Goal: Communication & Community: Answer question/provide support

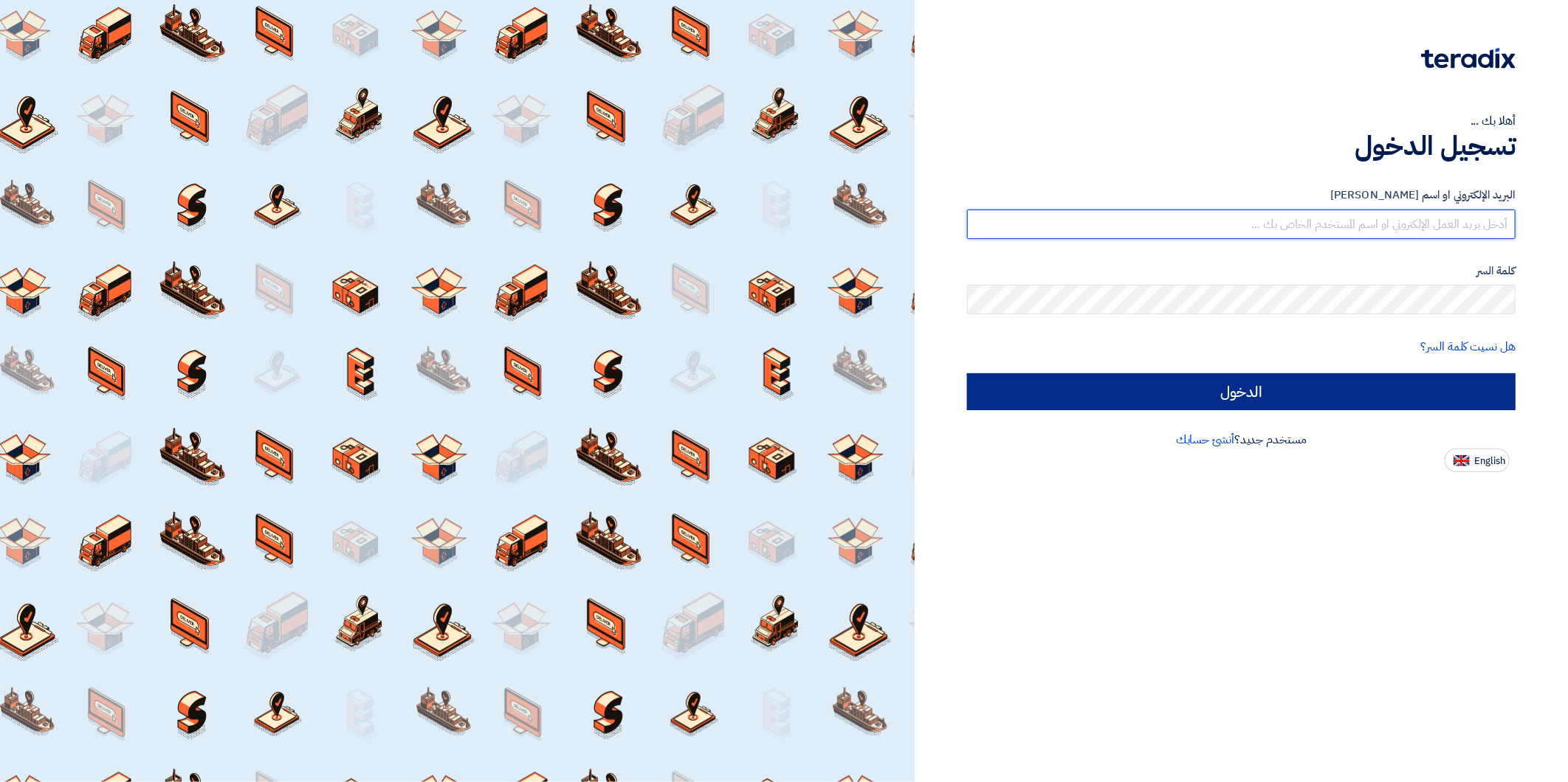
type input "kalbinali@sauditabreed.com"
click at [1191, 382] on input "الدخول" at bounding box center [1241, 392] width 548 height 37
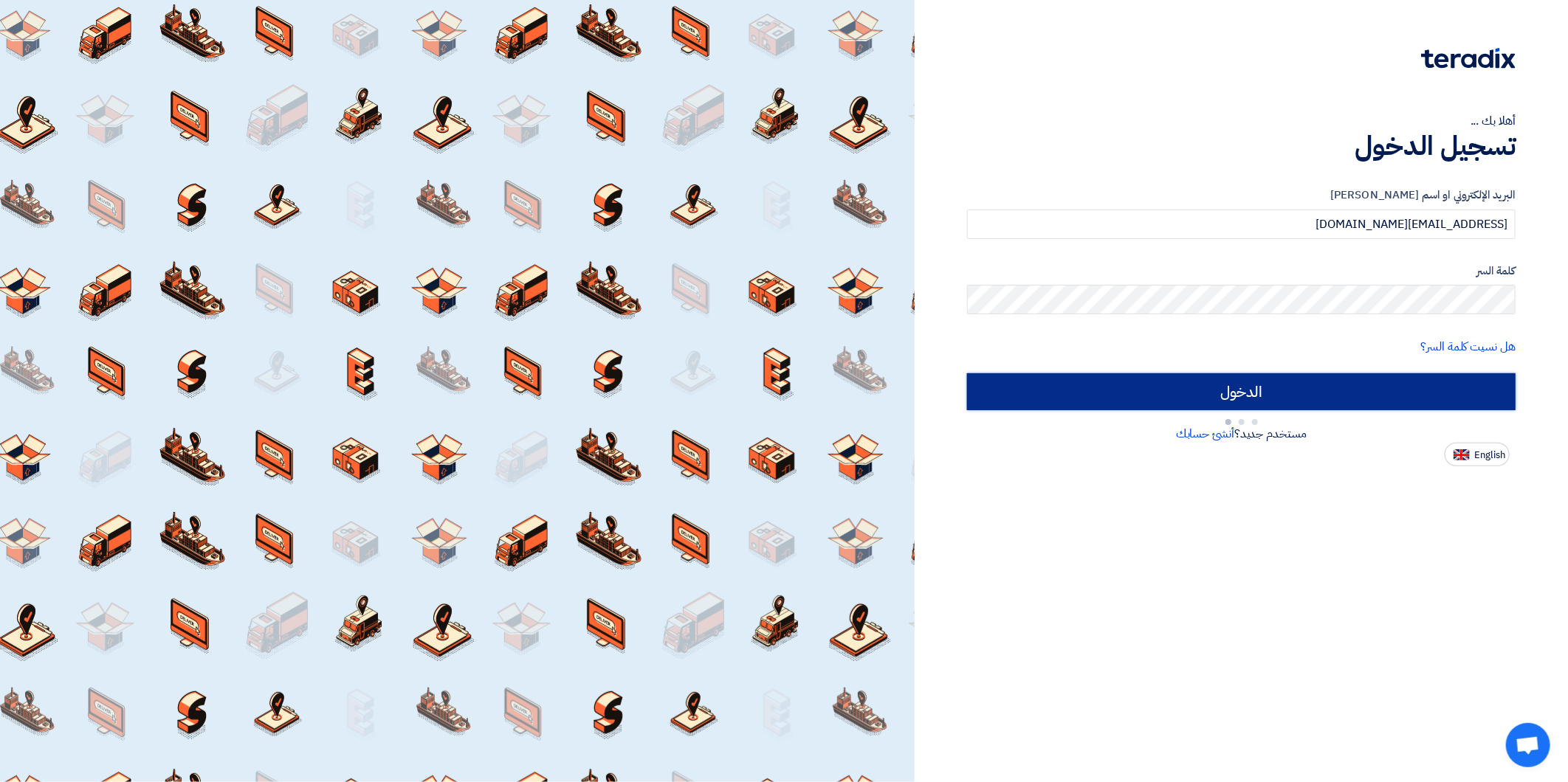
type input "Sign in"
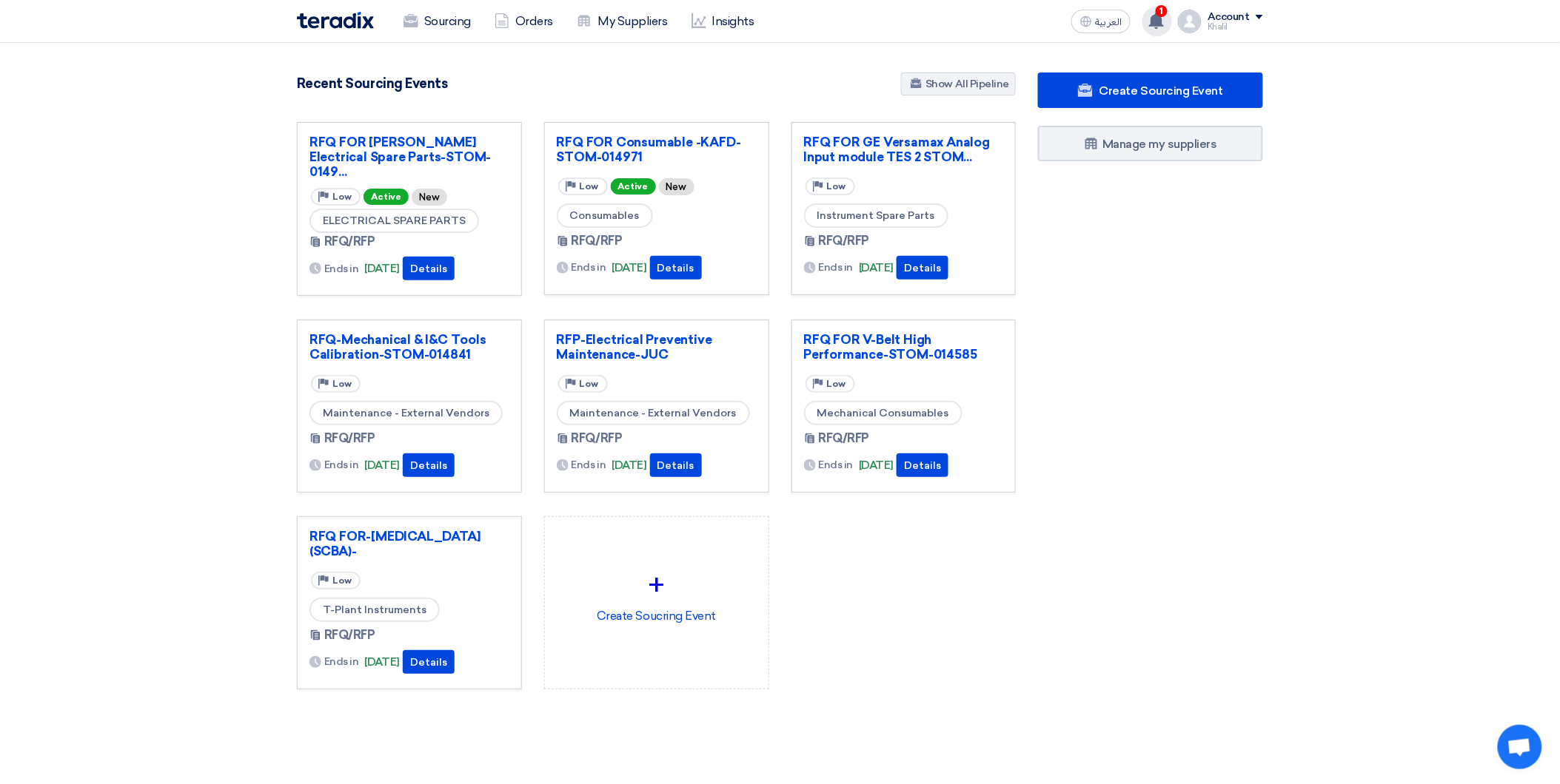
click at [1164, 15] on span "1" at bounding box center [1161, 11] width 12 height 12
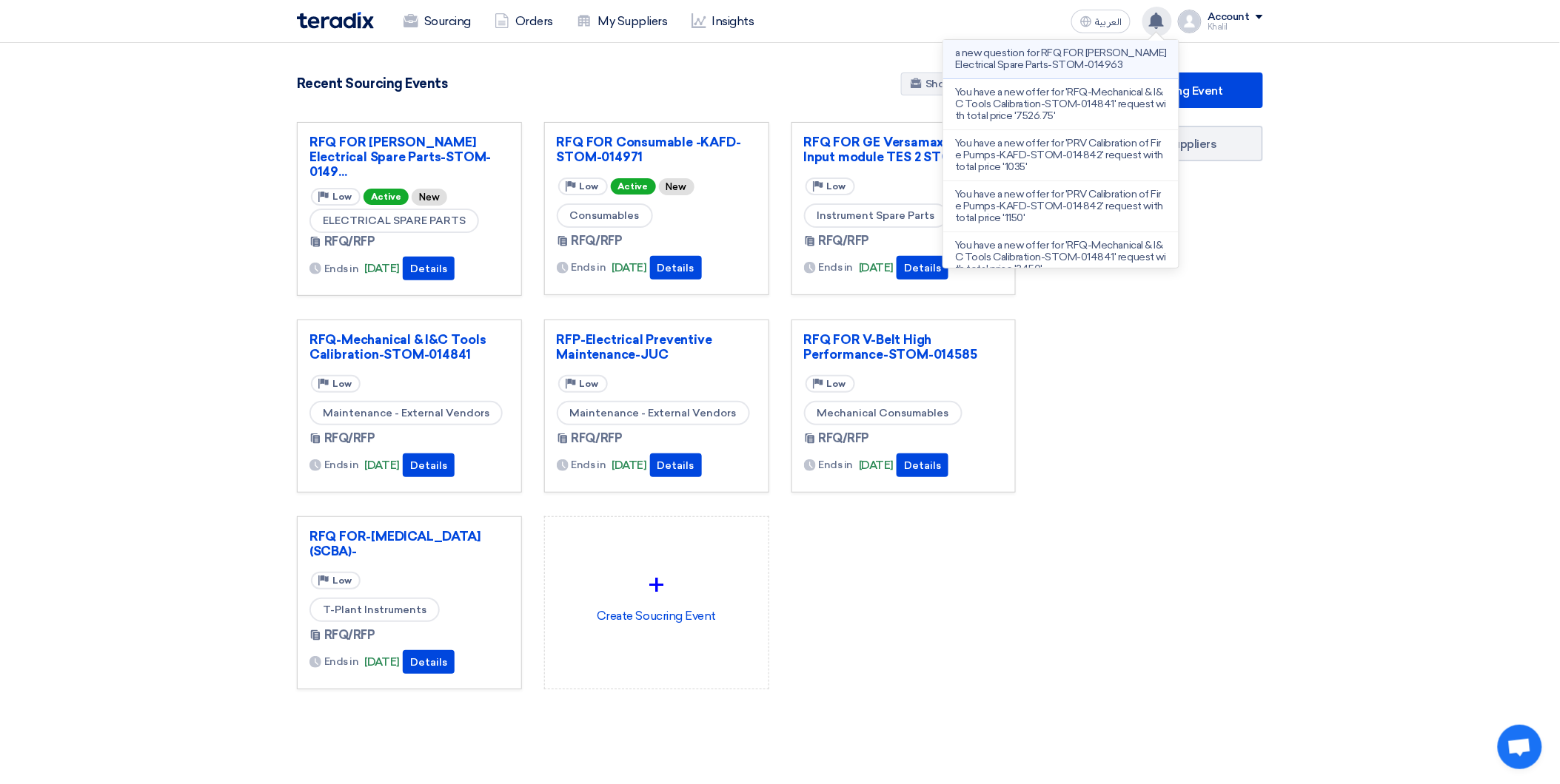
click at [1120, 65] on p "a new question for RFQ FOR [PERSON_NAME] Electrical Spare Parts-STOM-014963" at bounding box center [1061, 59] width 212 height 24
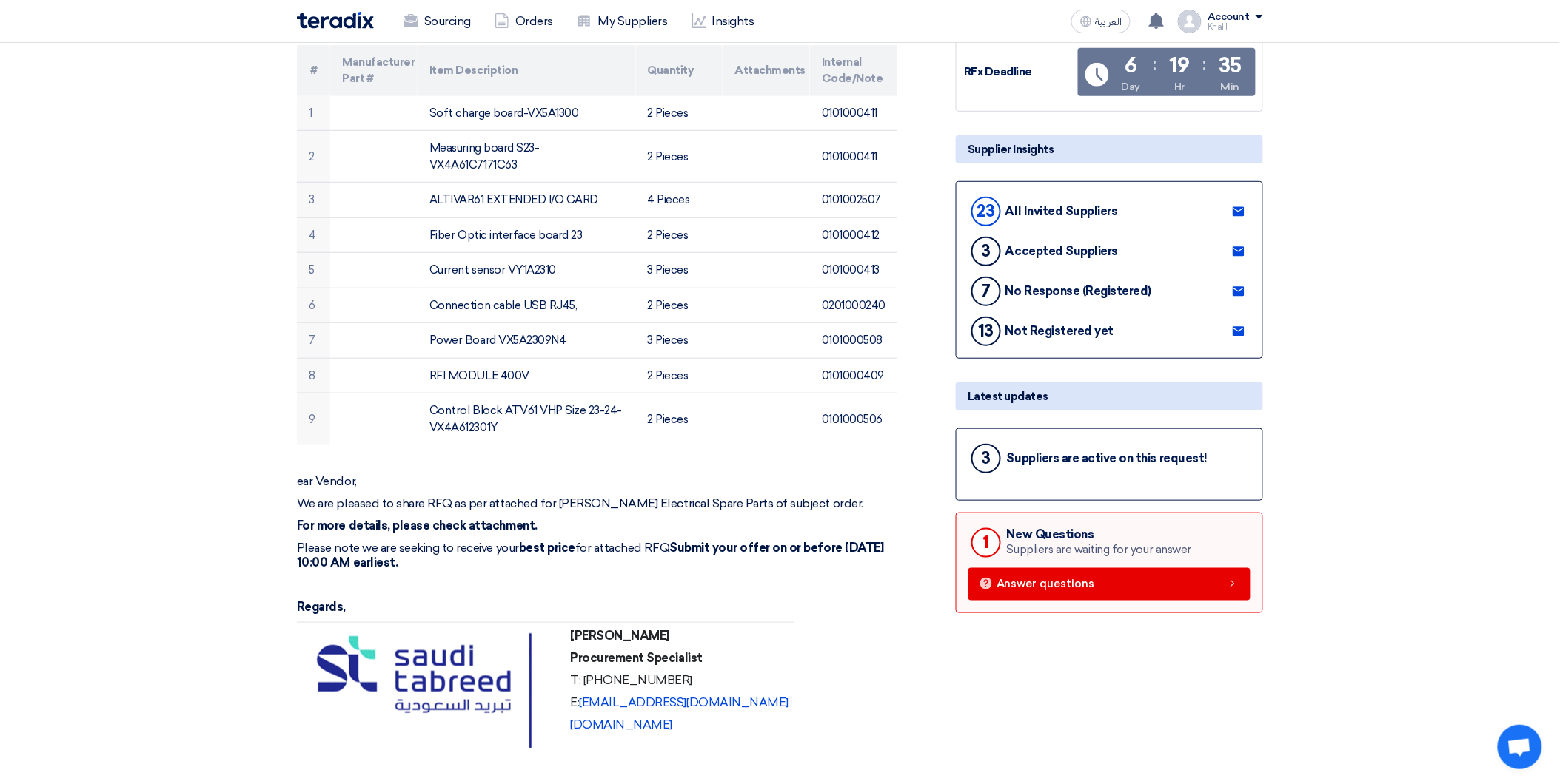
scroll to position [246, 0]
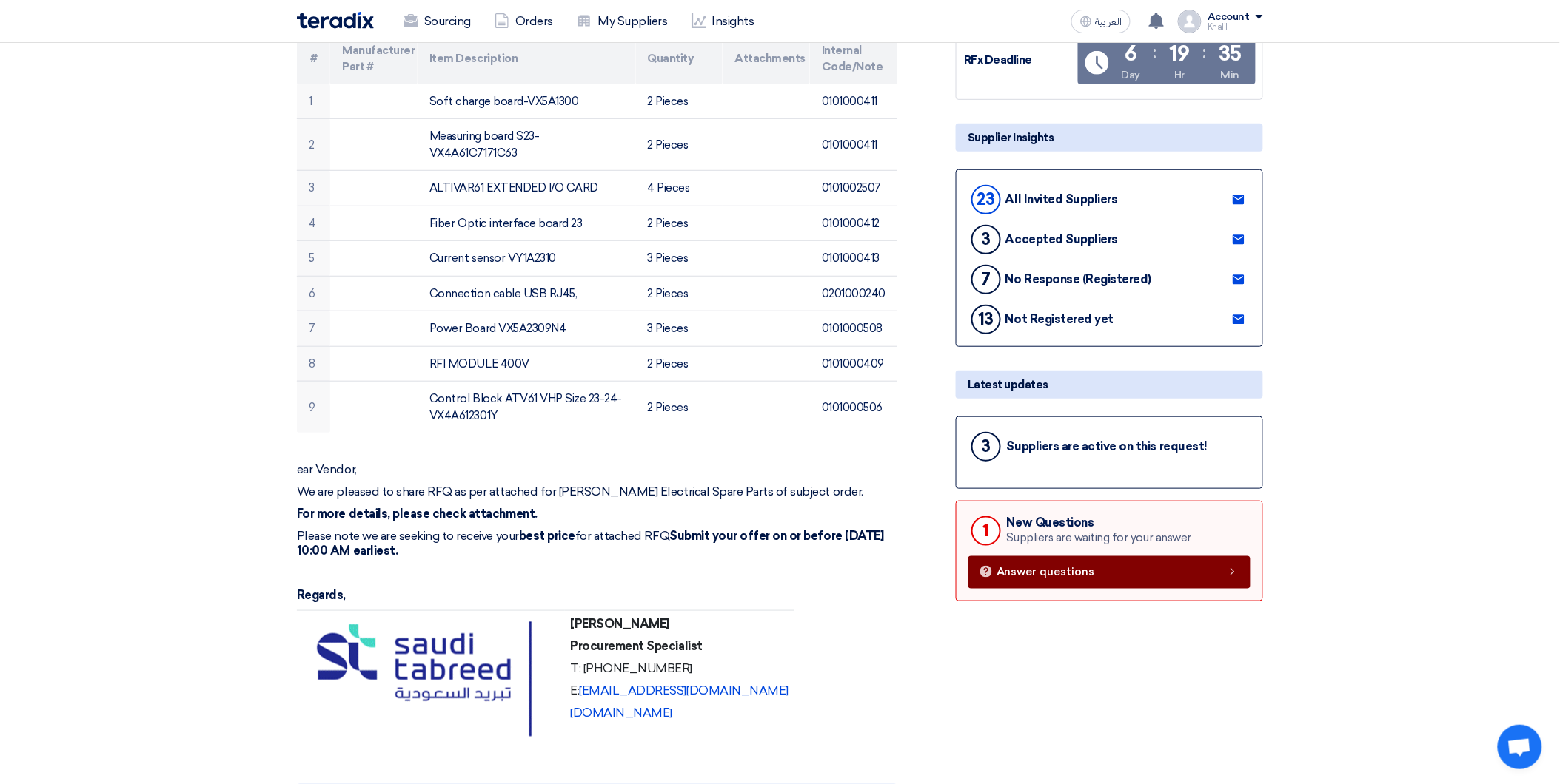
click at [1137, 579] on link "Answer questions" at bounding box center [1109, 572] width 282 height 32
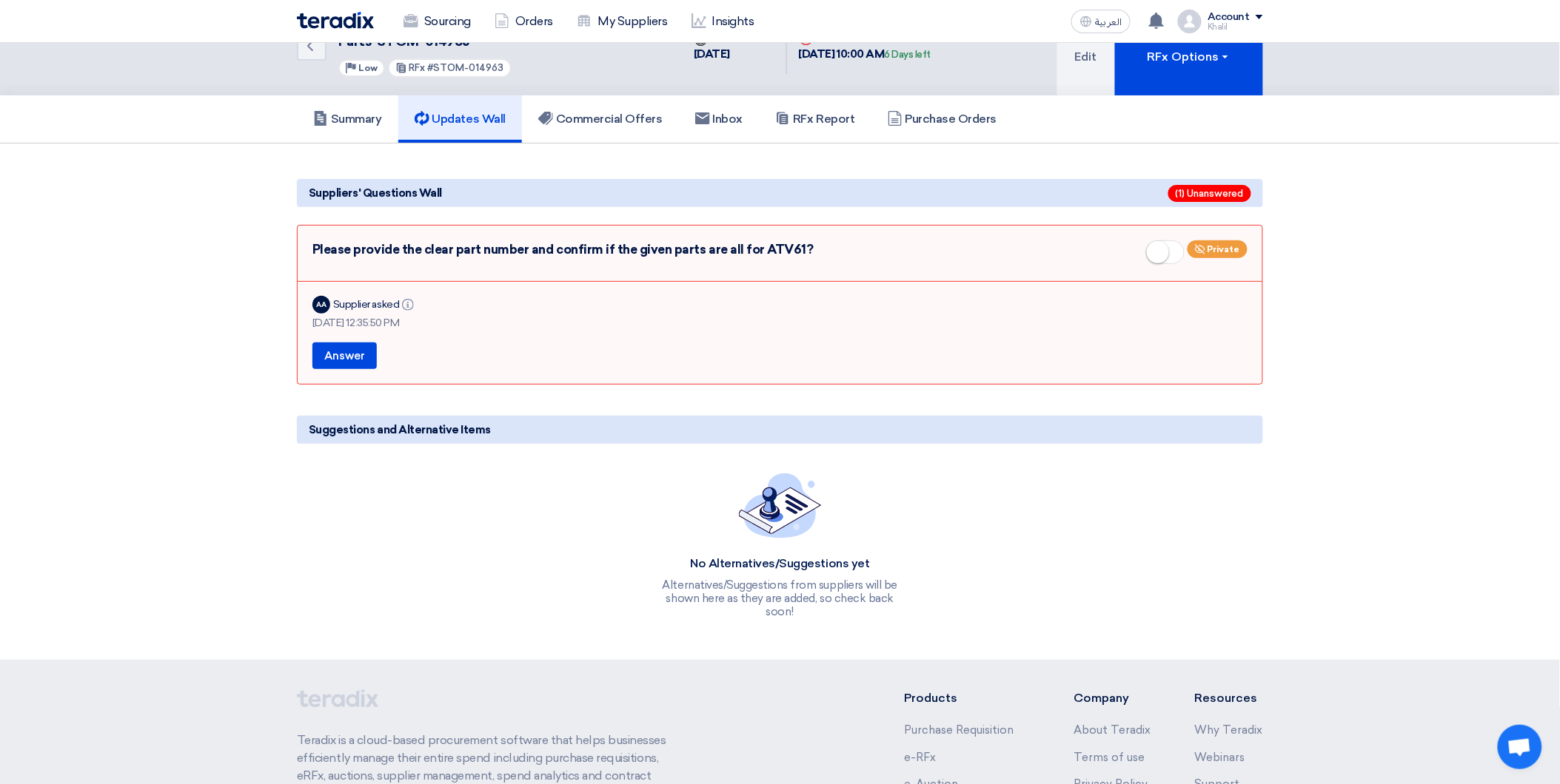
scroll to position [0, 0]
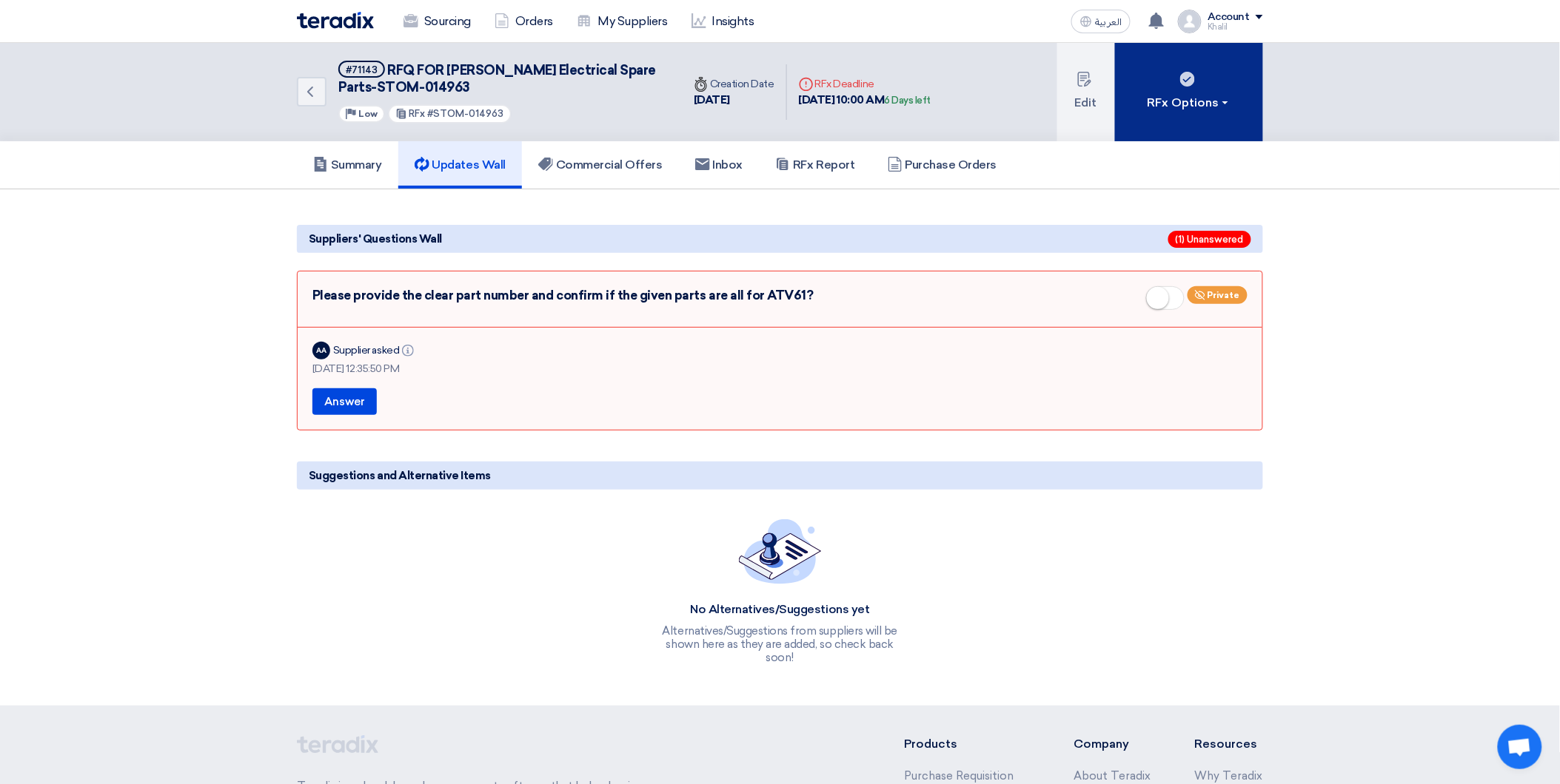
click at [1230, 105] on div "RFx Options" at bounding box center [1189, 102] width 84 height 18
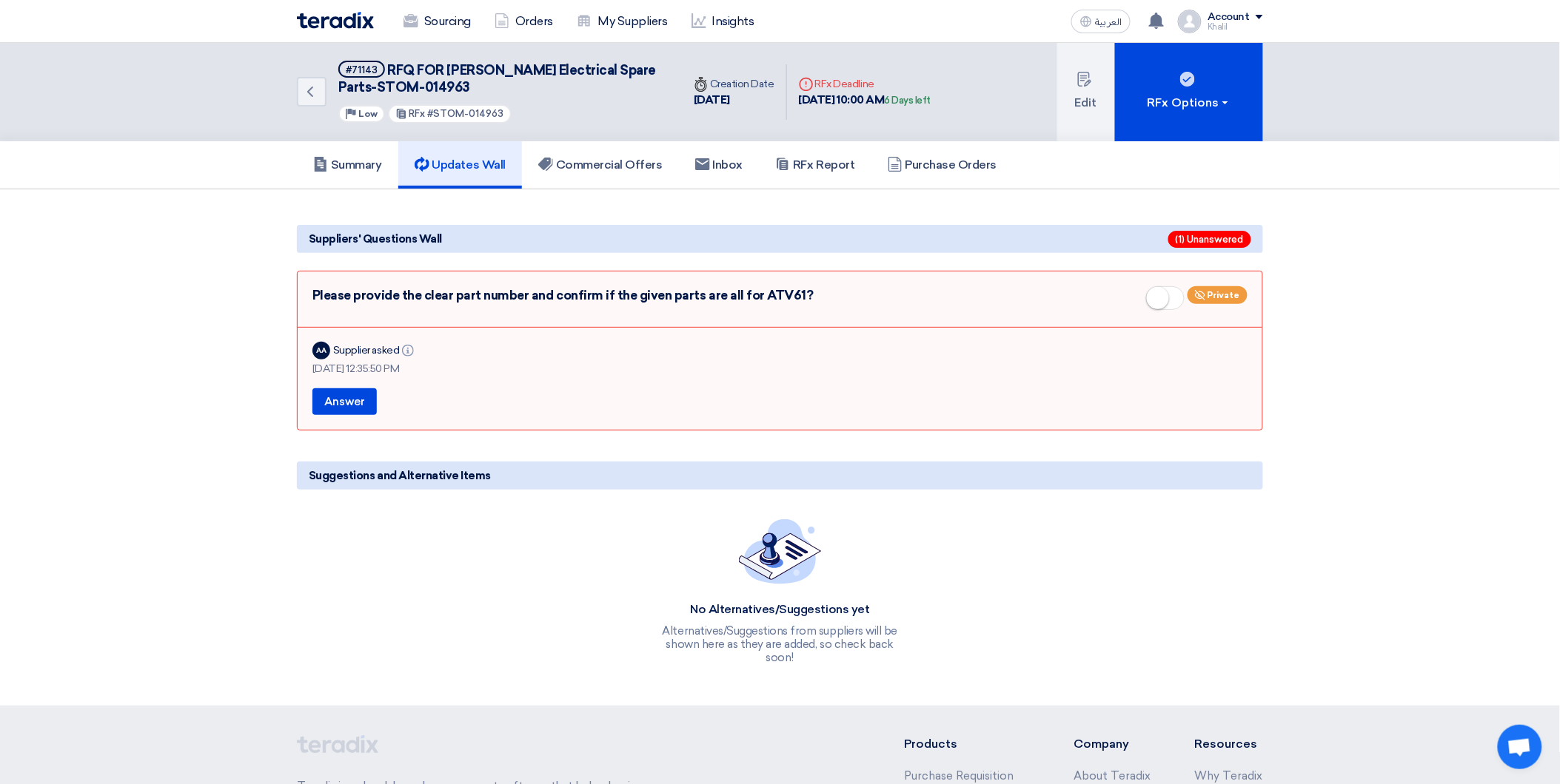
drag, startPoint x: 315, startPoint y: 287, endPoint x: 829, endPoint y: 291, distance: 514.0
click at [829, 291] on div "Please provide the clear part number and confirm if the given parts are all for…" at bounding box center [780, 301] width 935 height 30
copy div "Please provide the clear part number and confirm if the given parts are all for…"
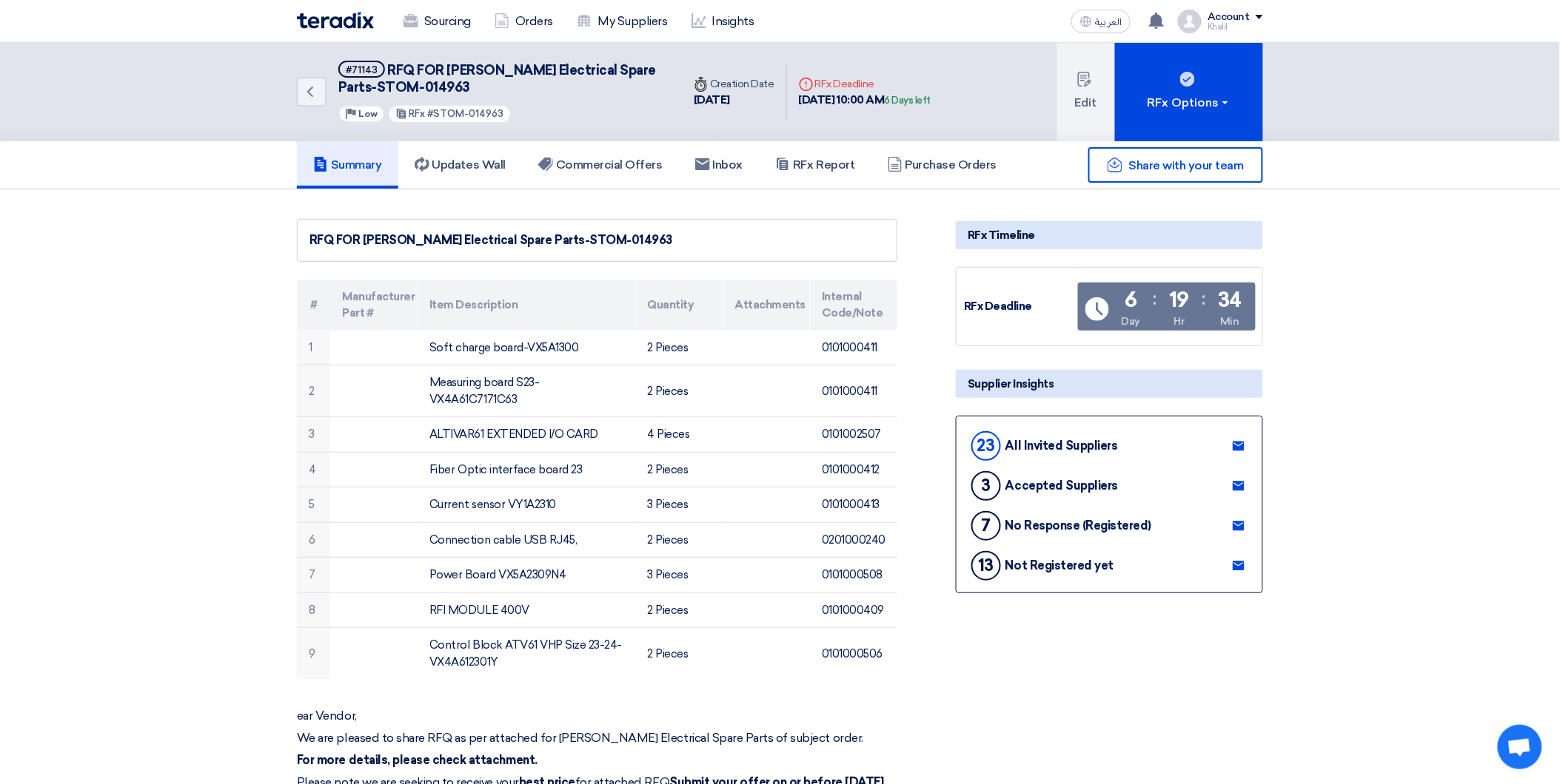
scroll to position [246, 0]
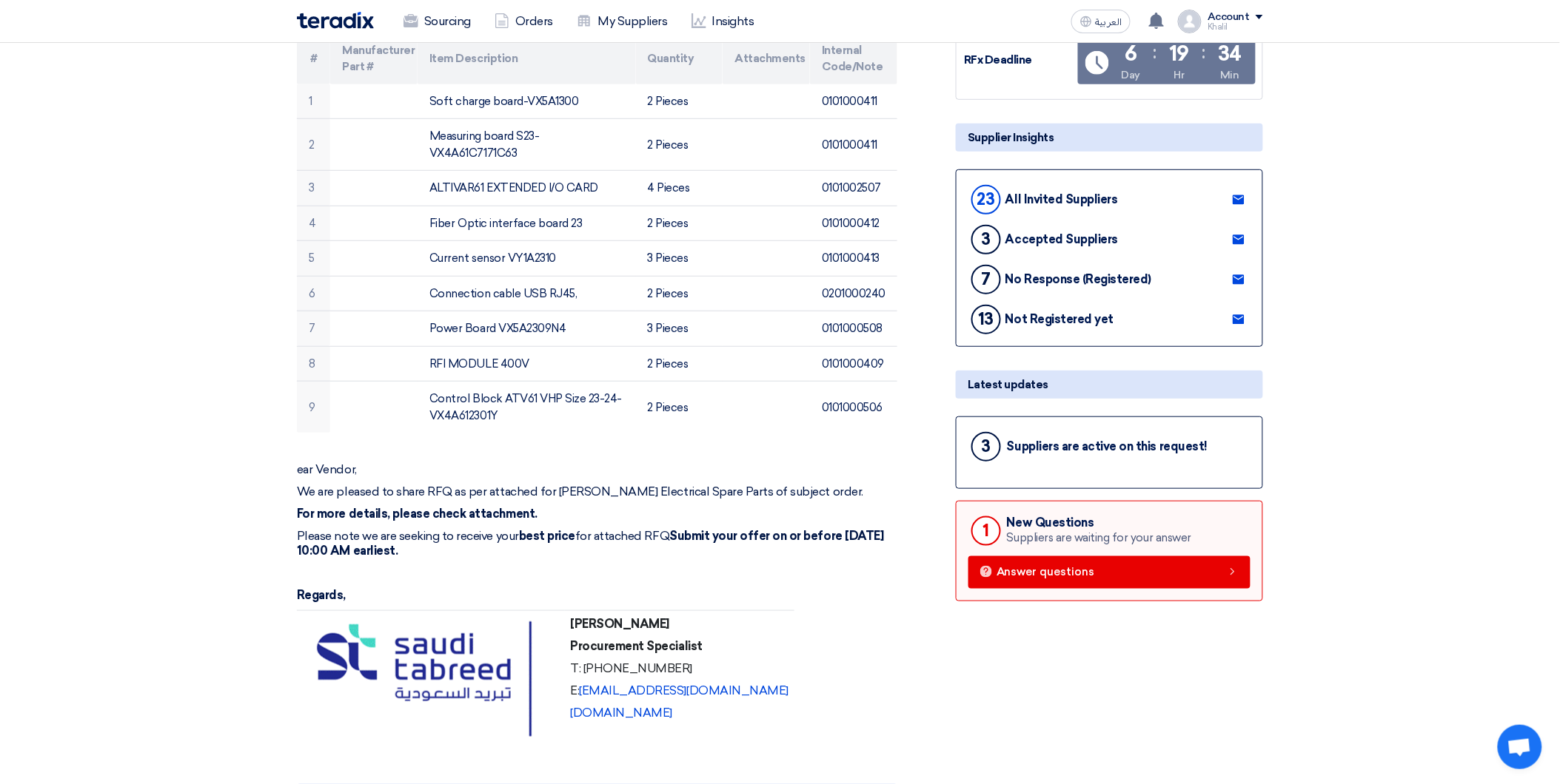
click at [1119, 447] on div "Suppliers are active on this request!" at bounding box center [1107, 446] width 201 height 14
click at [1076, 530] on div "Suppliers are waiting for your answer" at bounding box center [1099, 538] width 185 height 17
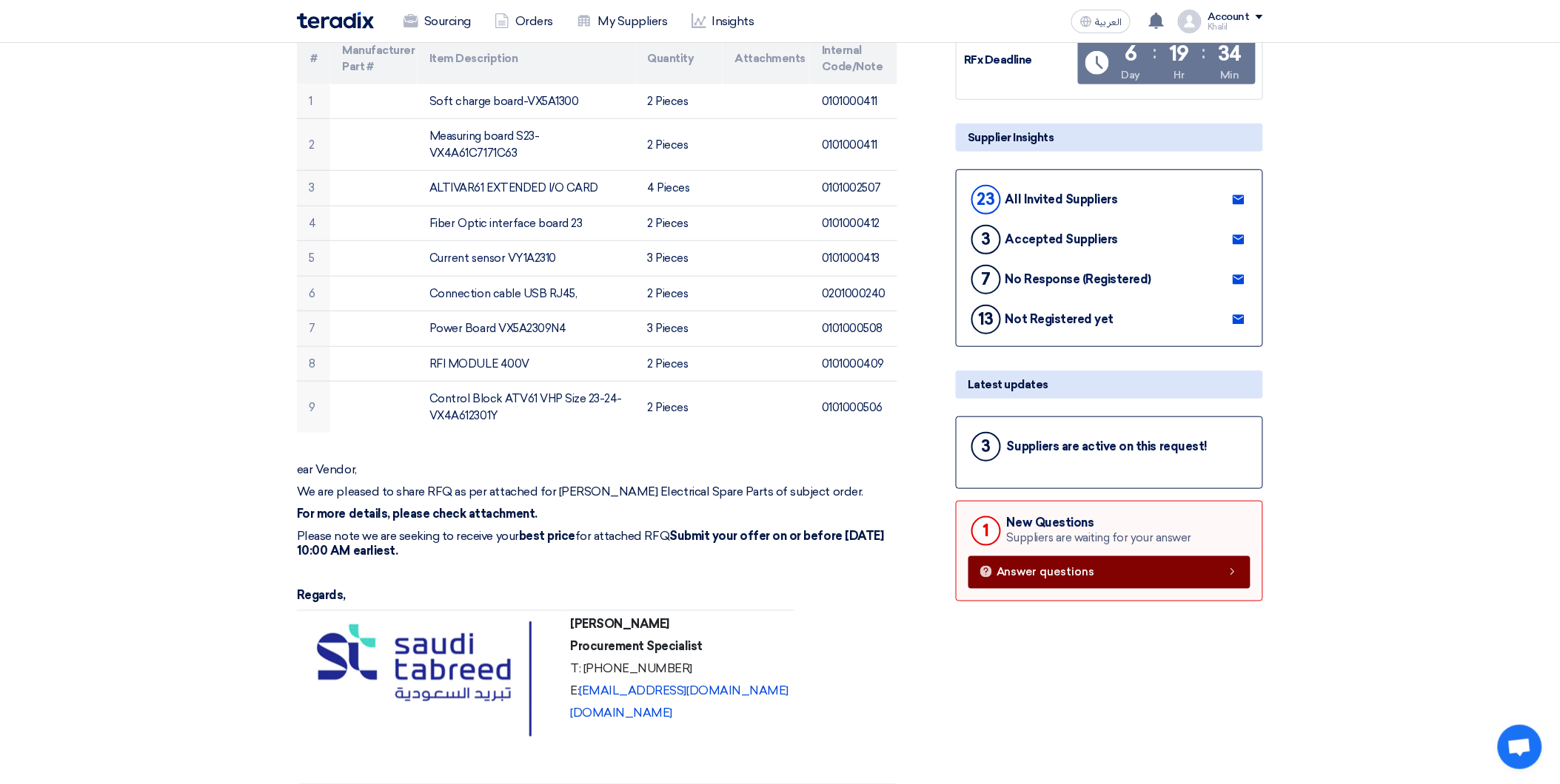
click at [1225, 561] on link "Answer questions" at bounding box center [1109, 572] width 282 height 32
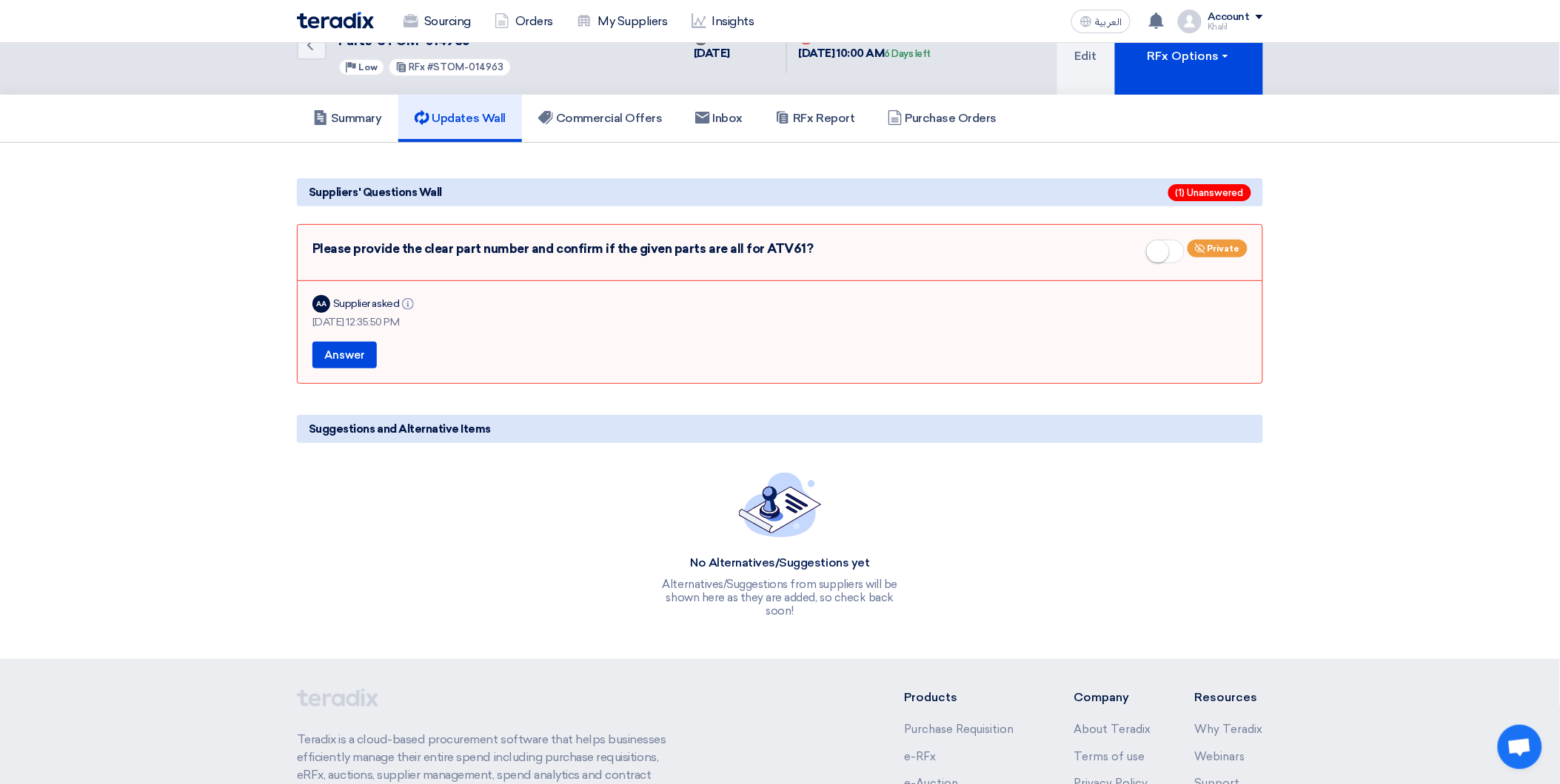
scroll to position [0, 0]
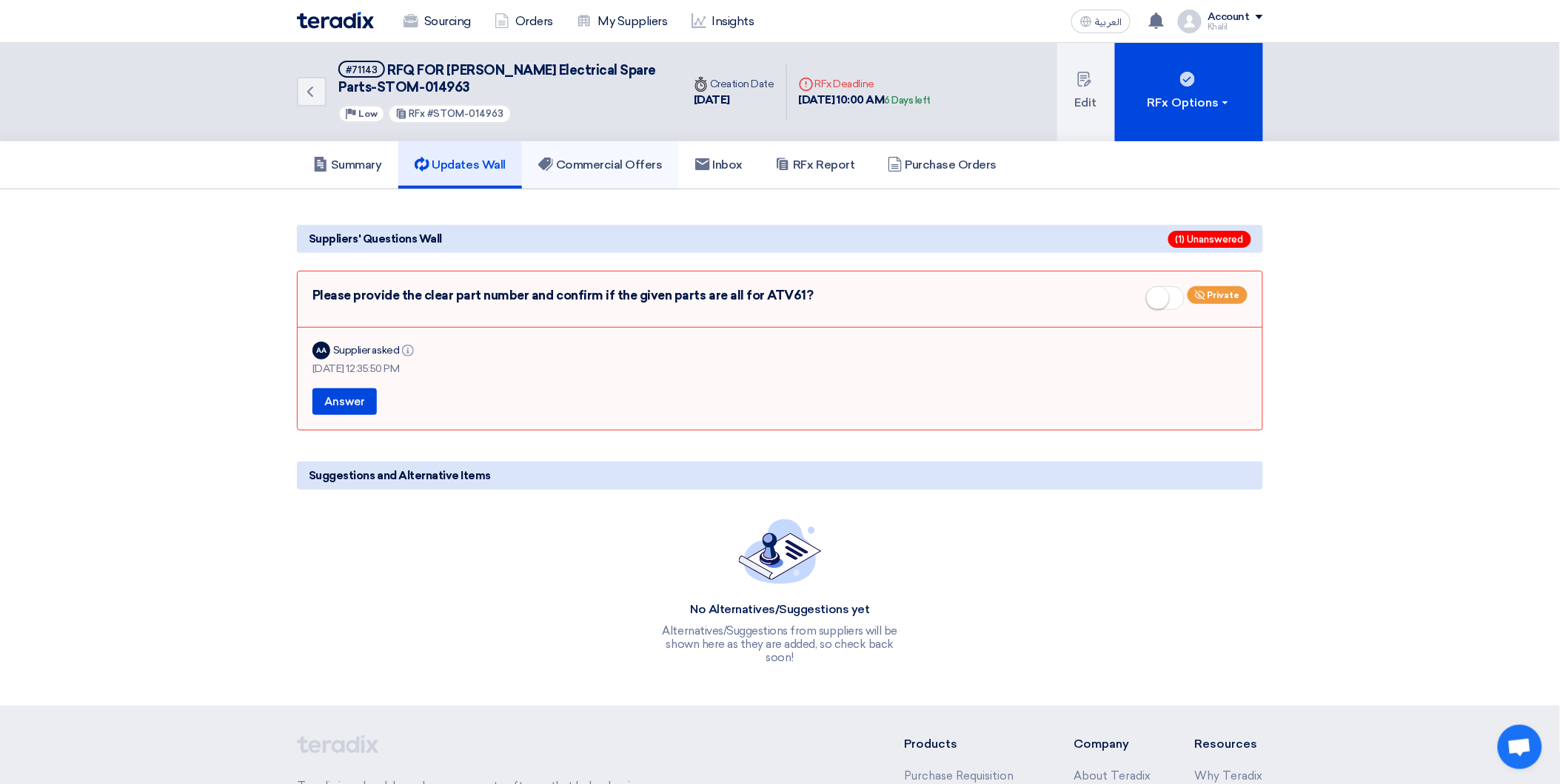
click at [622, 157] on h5 "Commercial Offers" at bounding box center [600, 164] width 124 height 14
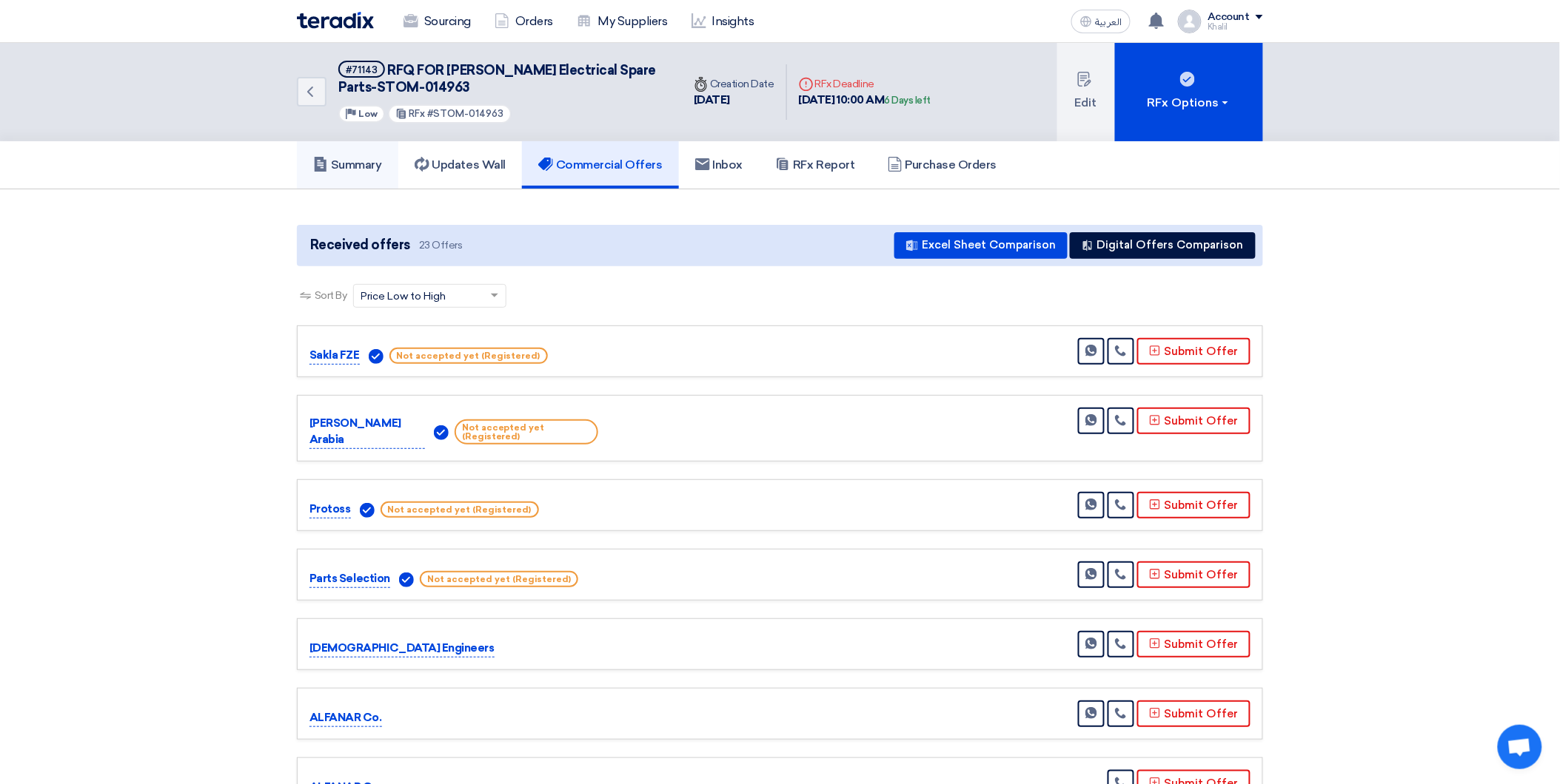
click at [345, 168] on h5 "Summary" at bounding box center [347, 164] width 69 height 14
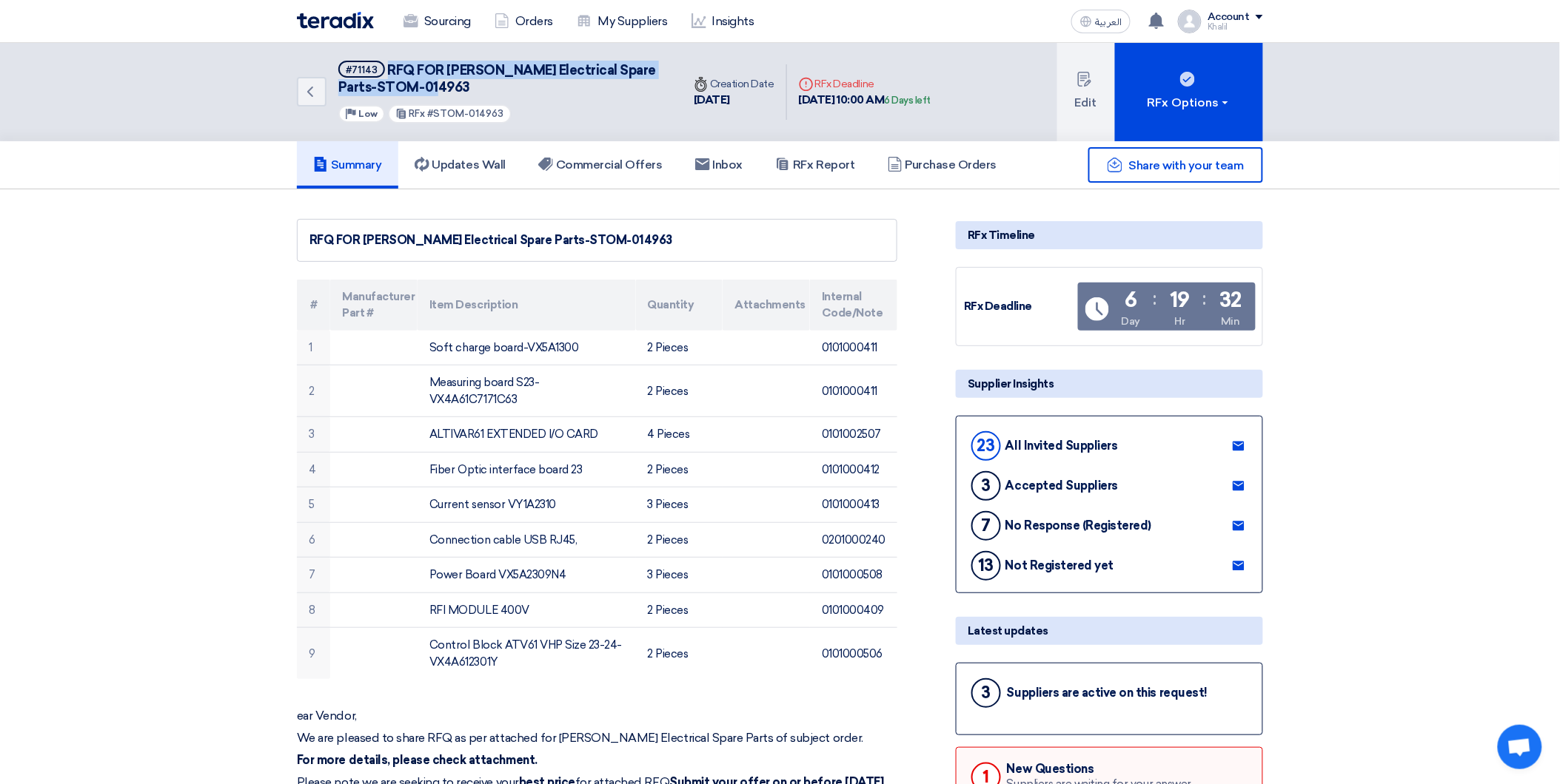
drag, startPoint x: 388, startPoint y: 70, endPoint x: 463, endPoint y: 91, distance: 77.9
click at [463, 91] on h5 "#71143 RFQ FOR Schneider Electrical Spare Parts-STOM-014963" at bounding box center [501, 79] width 326 height 36
copy span "RFQ FOR Schneider Electrical Spare Parts-STOM-014963"
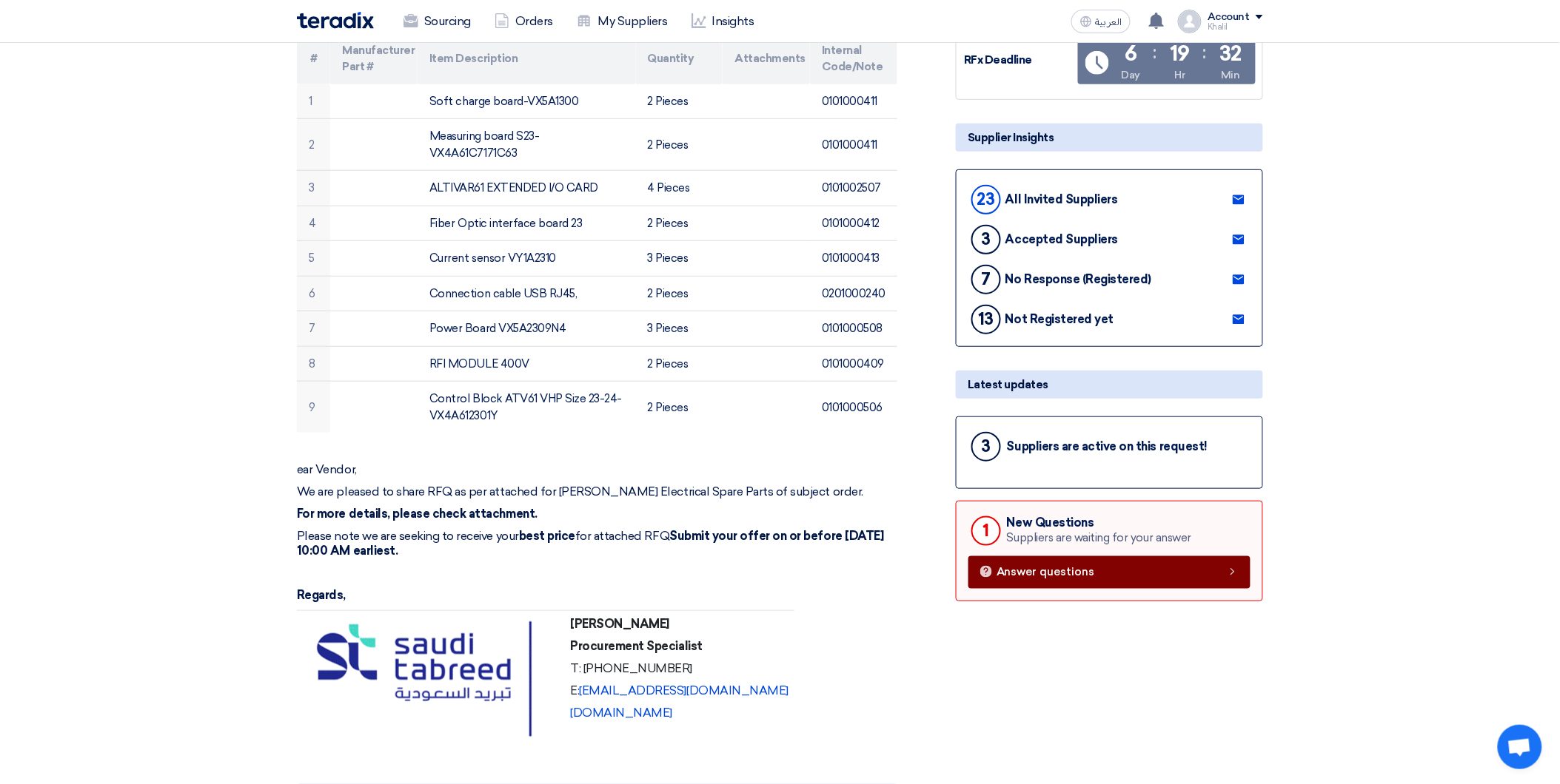
click at [1136, 574] on link "Answer questions" at bounding box center [1109, 572] width 282 height 32
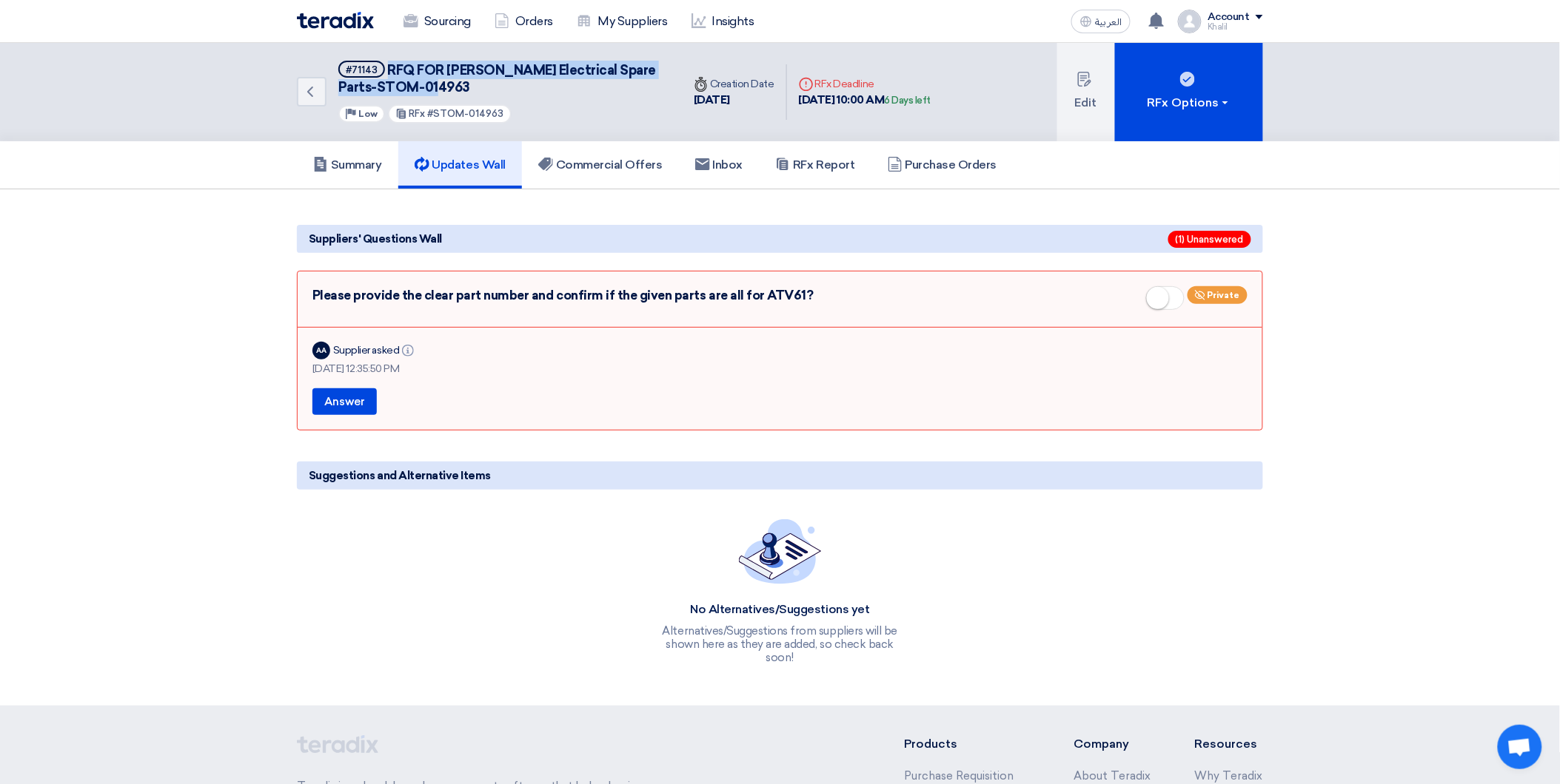
drag, startPoint x: 815, startPoint y: 290, endPoint x: 314, endPoint y: 303, distance: 501.2
click at [314, 303] on div "Please provide the clear part number and confirm if the given parts are all for…" at bounding box center [780, 301] width 935 height 30
copy div "Please provide the clear part number and confirm if the given parts are all for…"
click at [359, 171] on link "Summary" at bounding box center [347, 165] width 102 height 47
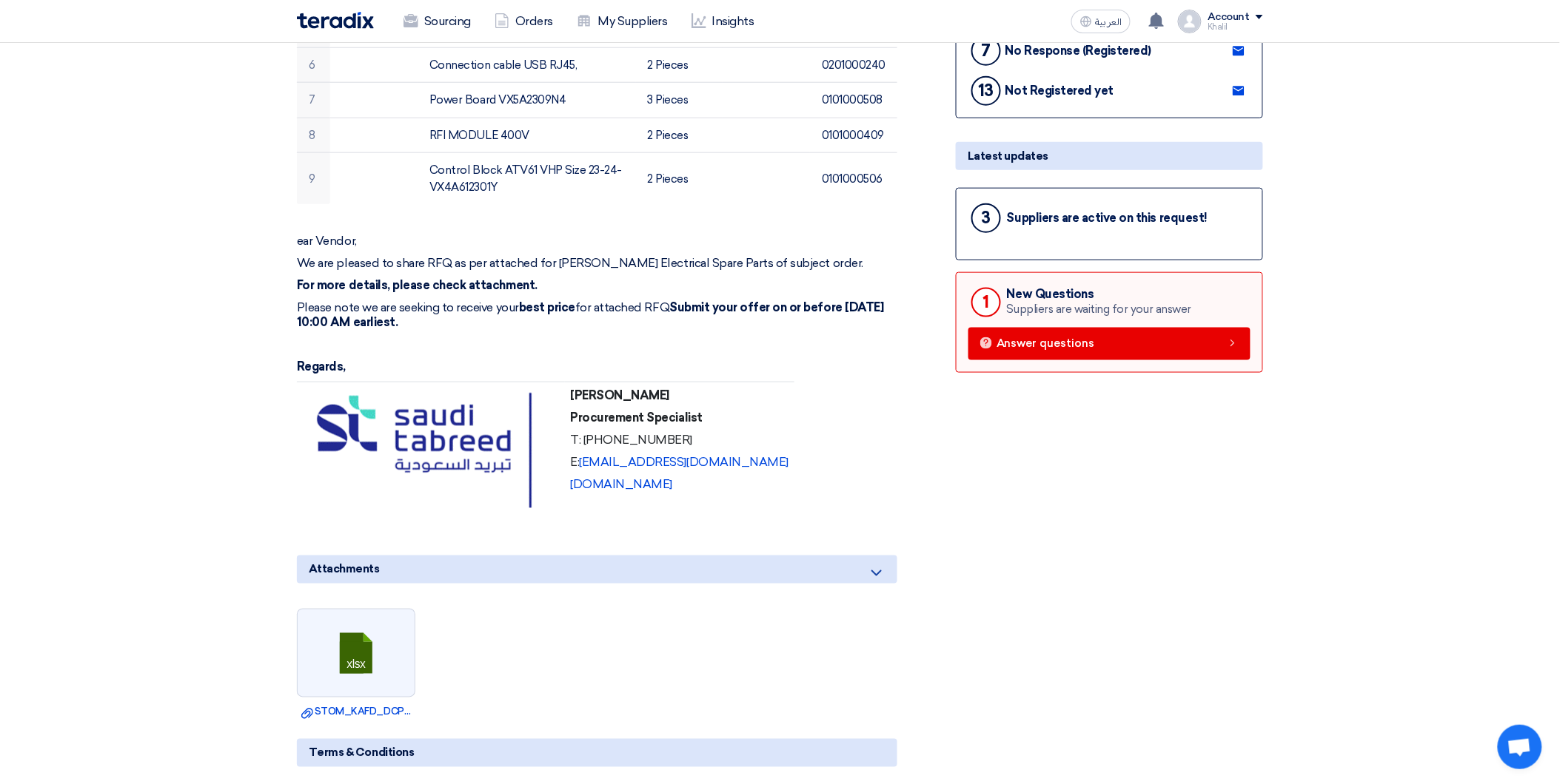
scroll to position [740, 0]
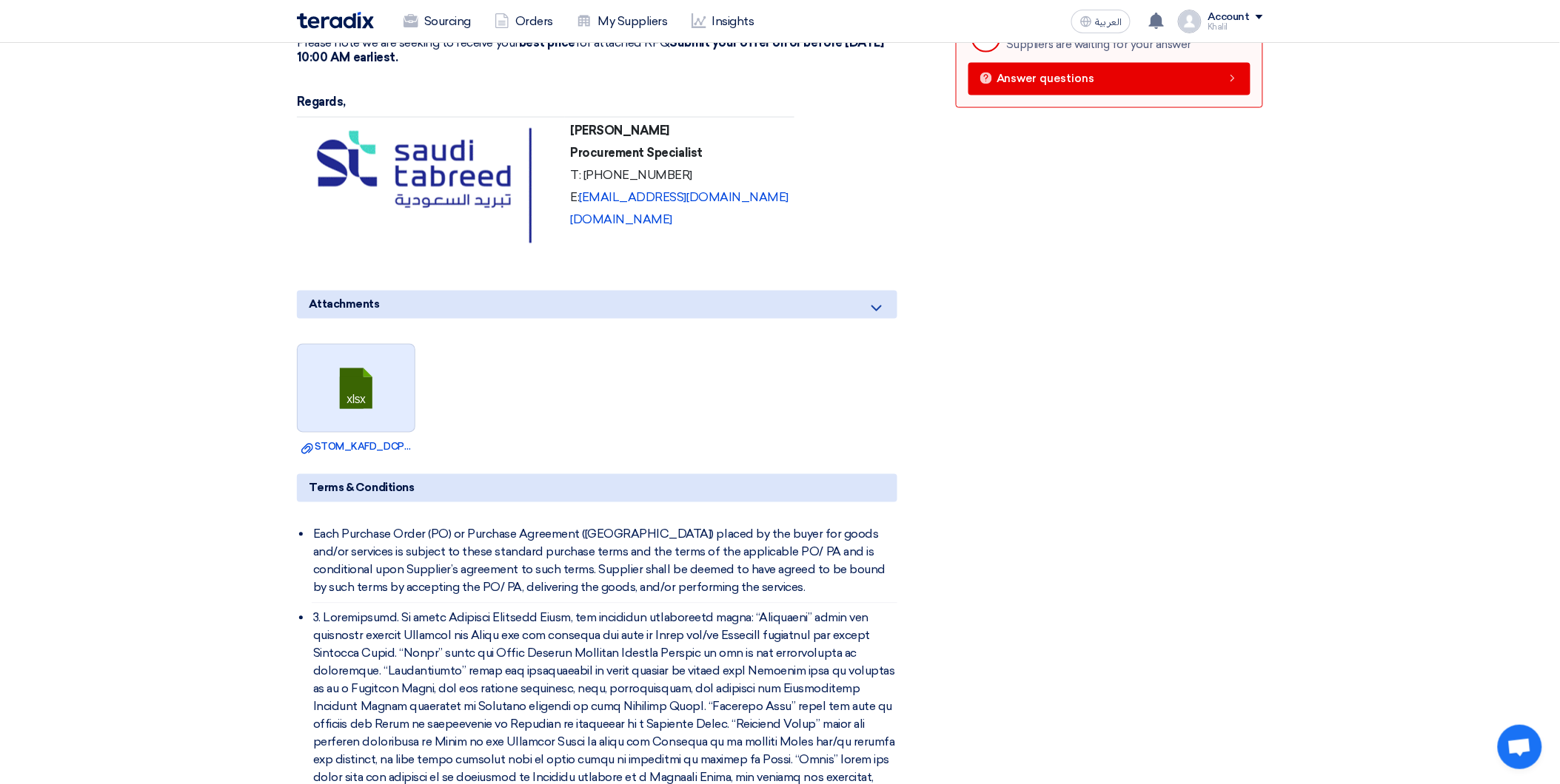
click at [385, 395] on link at bounding box center [357, 389] width 119 height 89
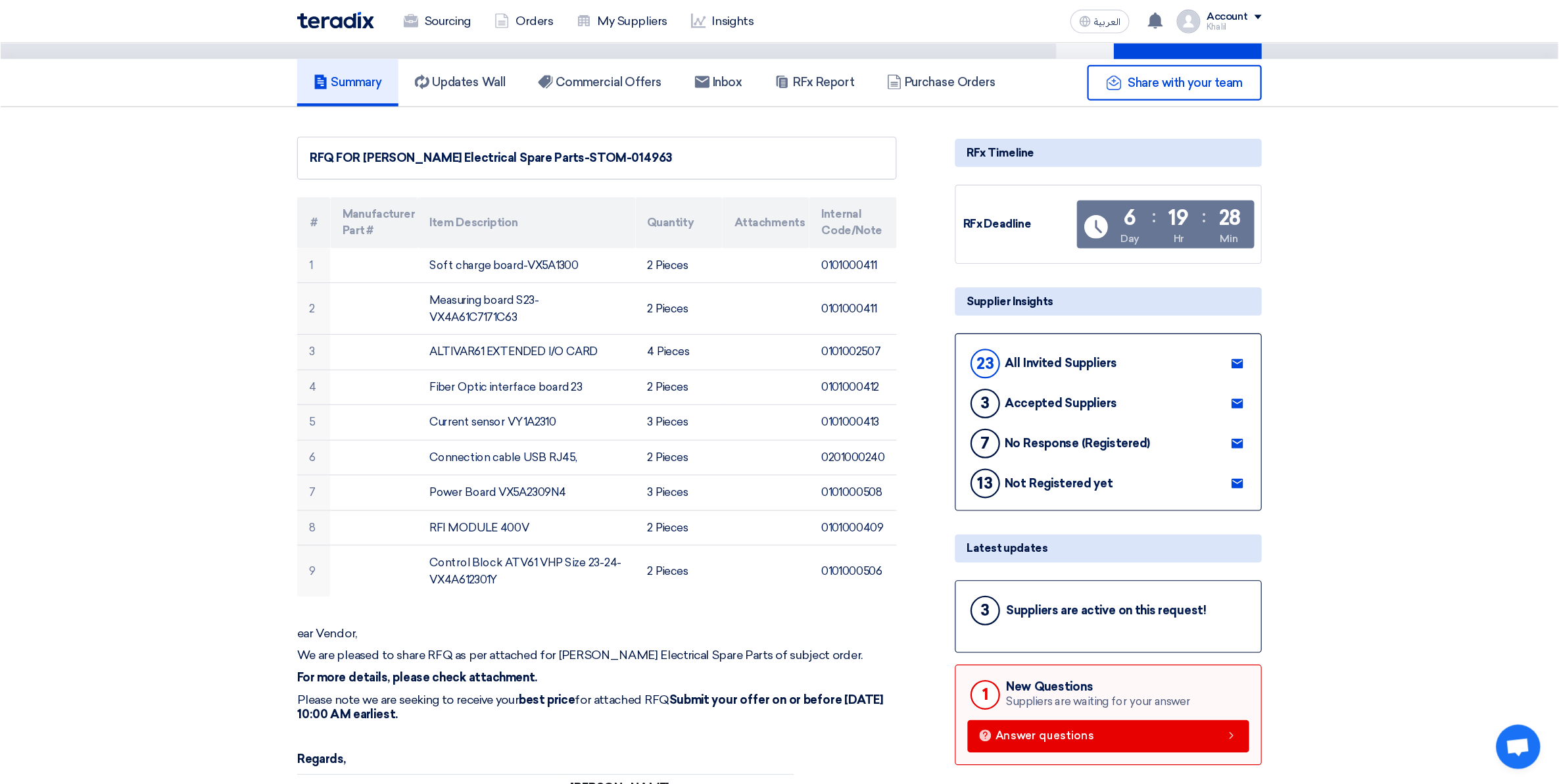
scroll to position [0, 0]
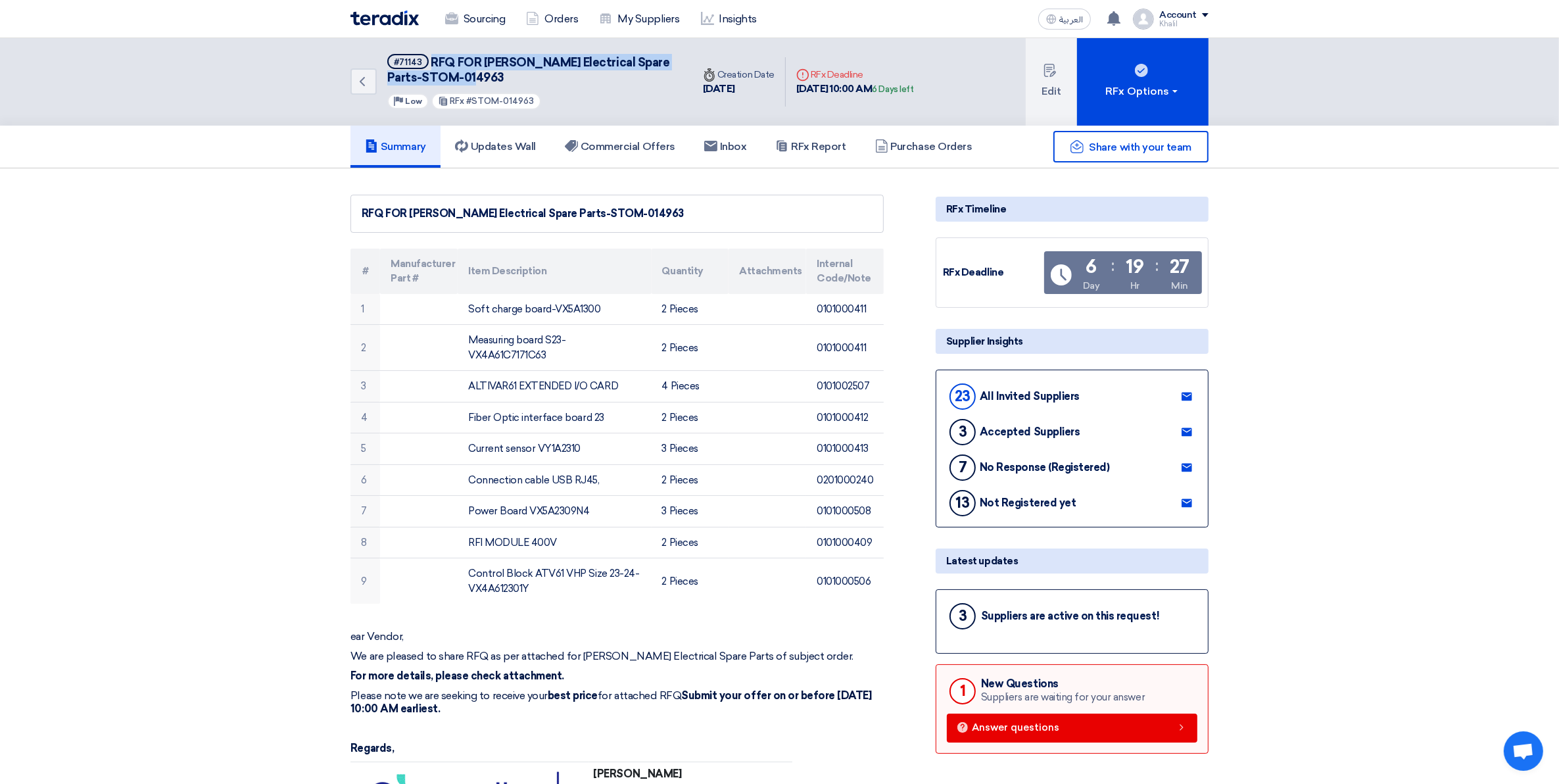
click at [1189, 392] on use at bounding box center [1187, 396] width 11 height 8
drag, startPoint x: 1359, startPoint y: 369, endPoint x: 1395, endPoint y: 259, distance: 115.7
drag, startPoint x: 432, startPoint y: 57, endPoint x: 477, endPoint y: 79, distance: 50.1
click at [477, 79] on h5 "#71143 RFQ FOR Schneider Electrical Spare Parts-STOM-014963" at bounding box center [532, 70] width 290 height 32
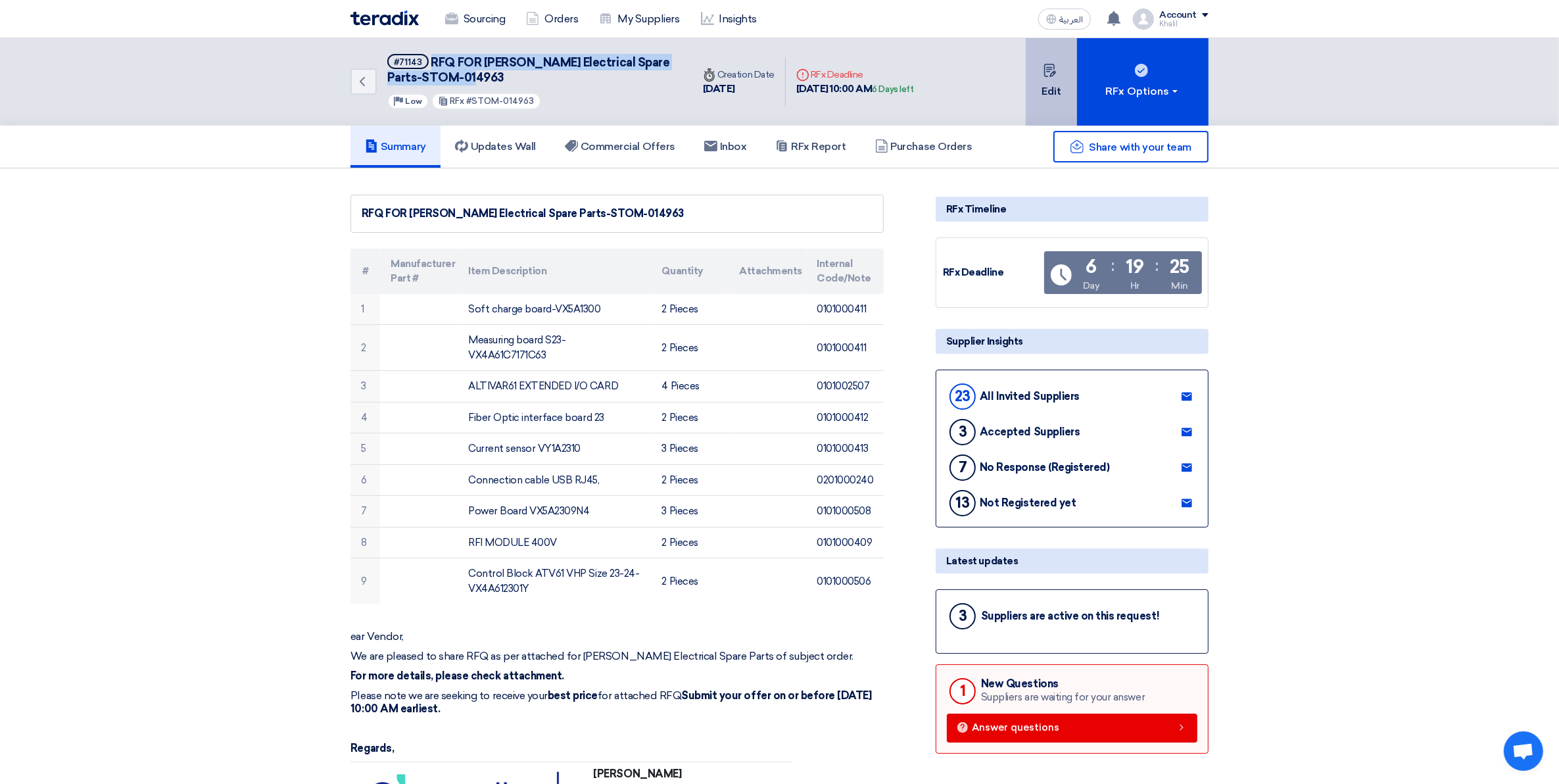
copy span "RFQ FOR Schneider Electrical Spare Parts-STOM-014963"
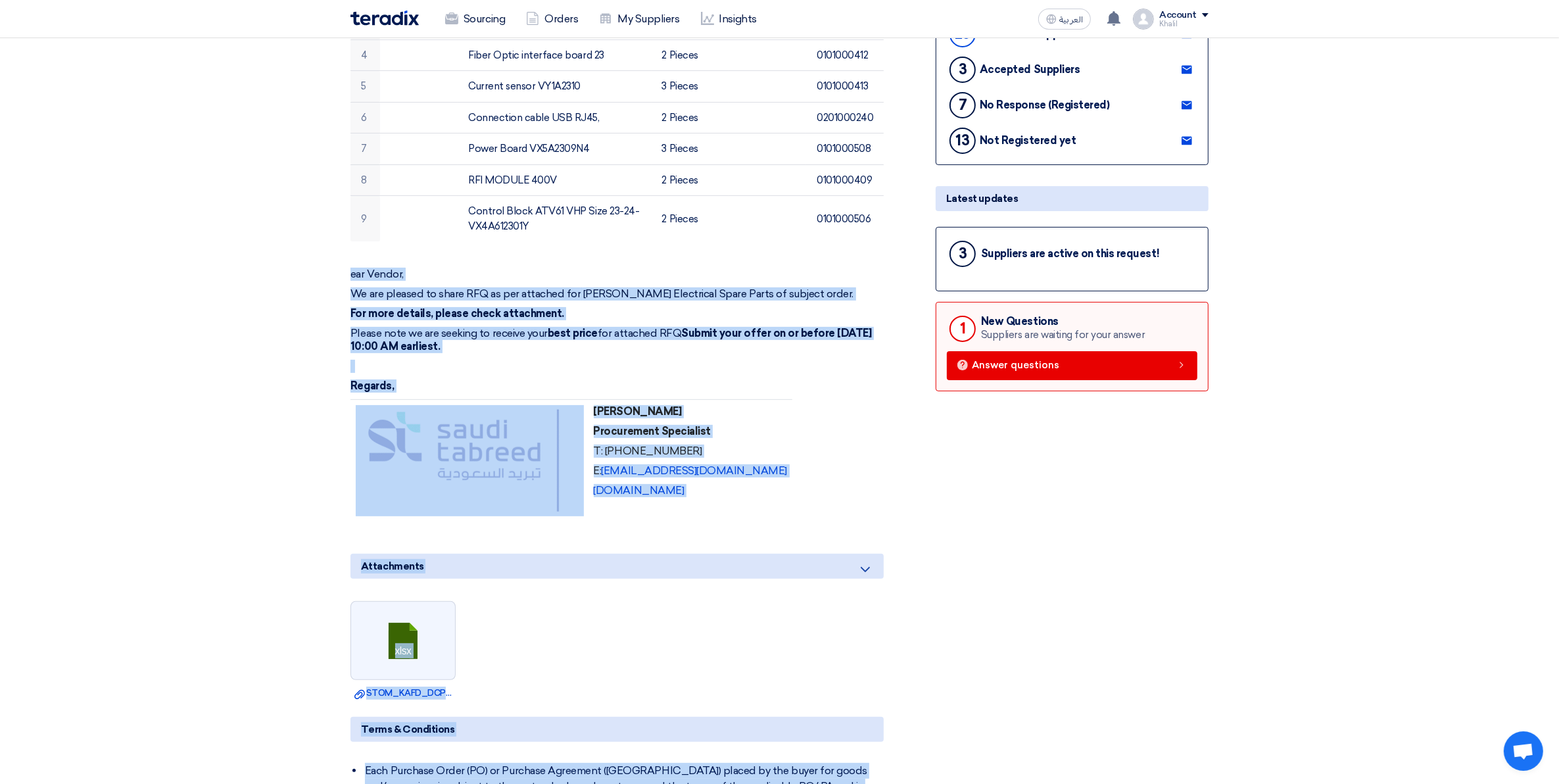
scroll to position [518, 0]
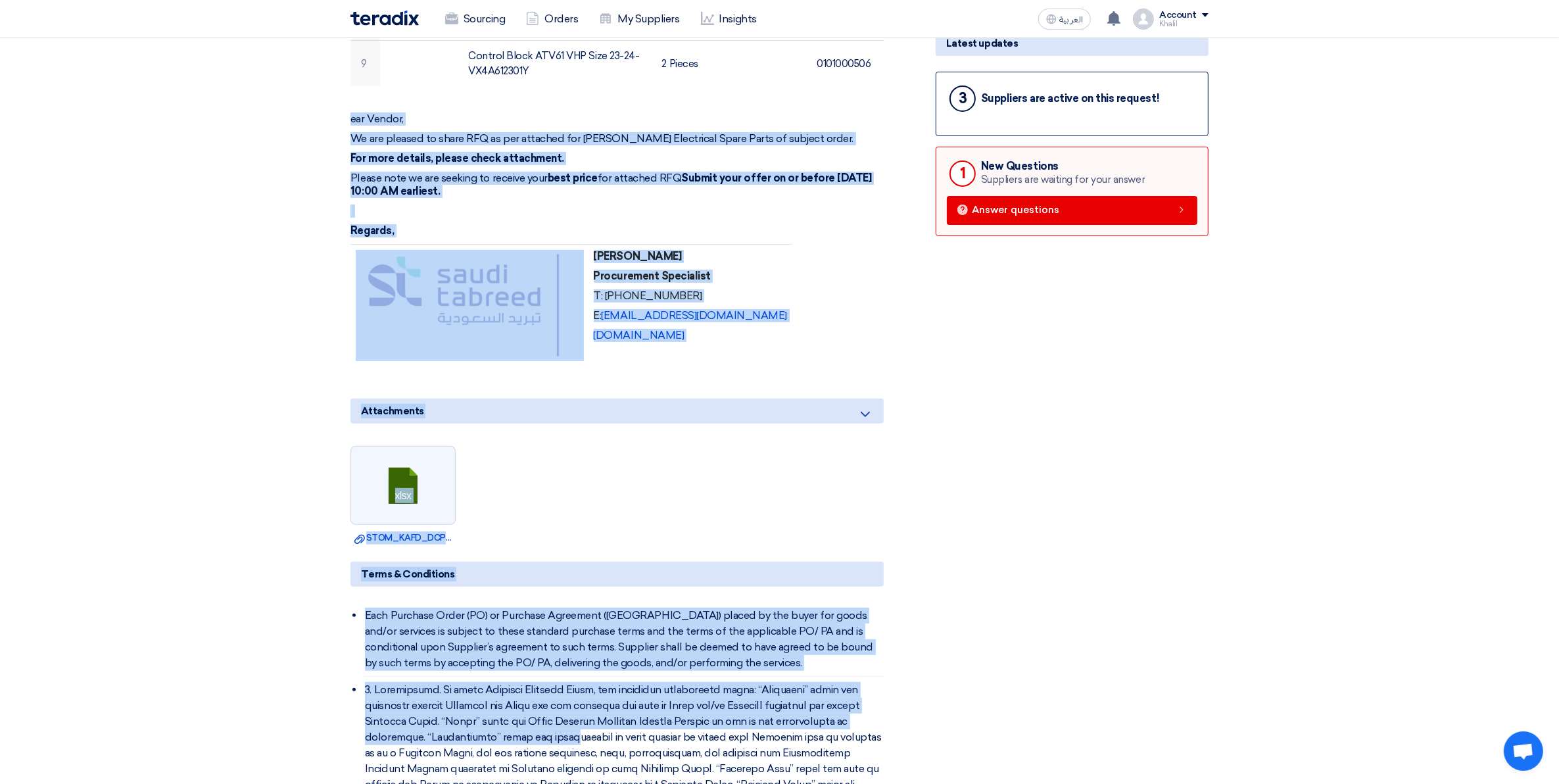
drag, startPoint x: 352, startPoint y: 638, endPoint x: 738, endPoint y: 343, distance: 485.8
click at [738, 343] on div "ear Vendor, We are pleased to share RFQ as per attached for Schneider Electrica…" at bounding box center [617, 242] width 533 height 260
copy div "ear Vendor, We are pleased to share RFQ as per attached for Schneider Electrica…"
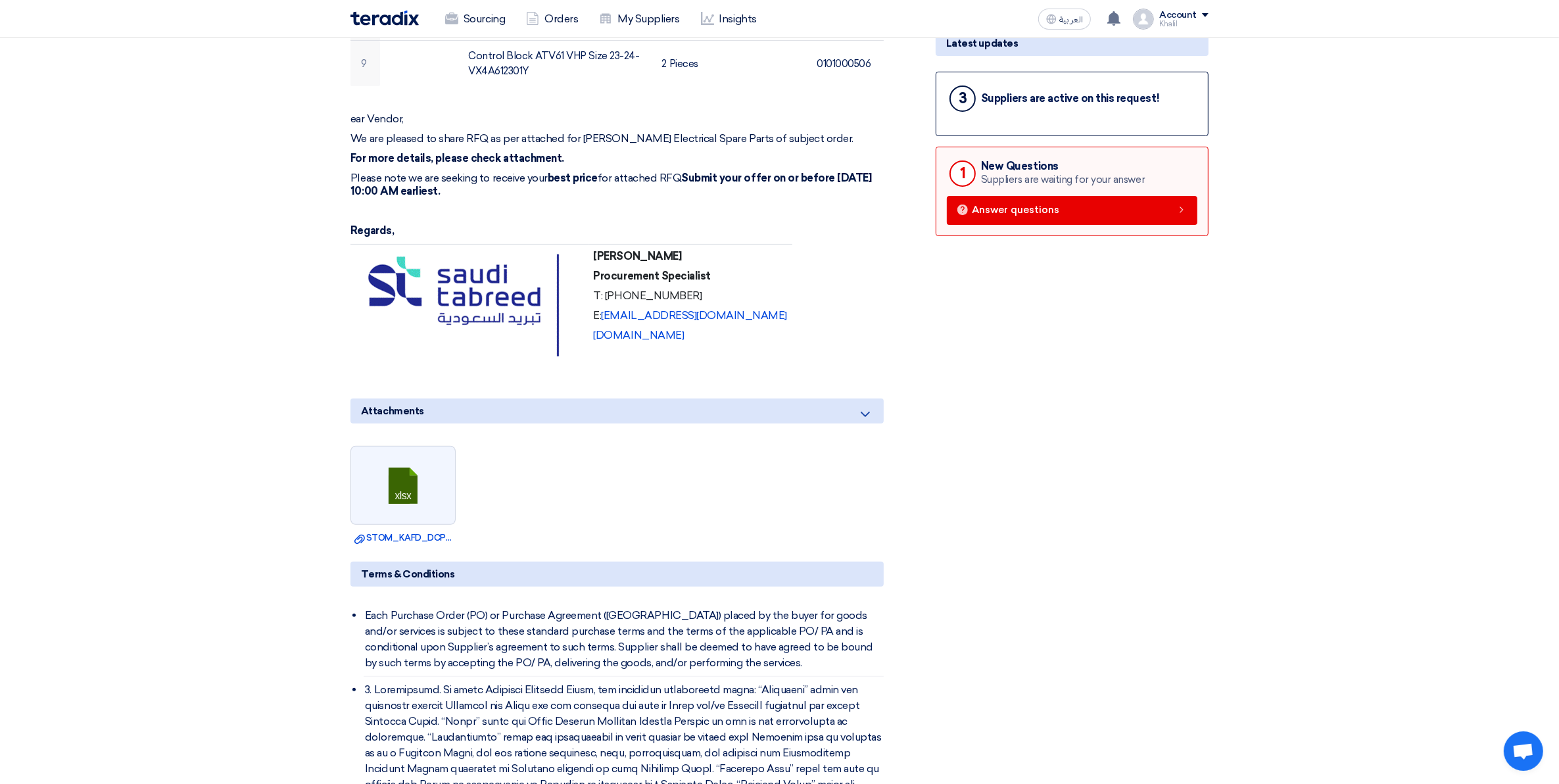
click at [413, 482] on link at bounding box center [404, 485] width 105 height 79
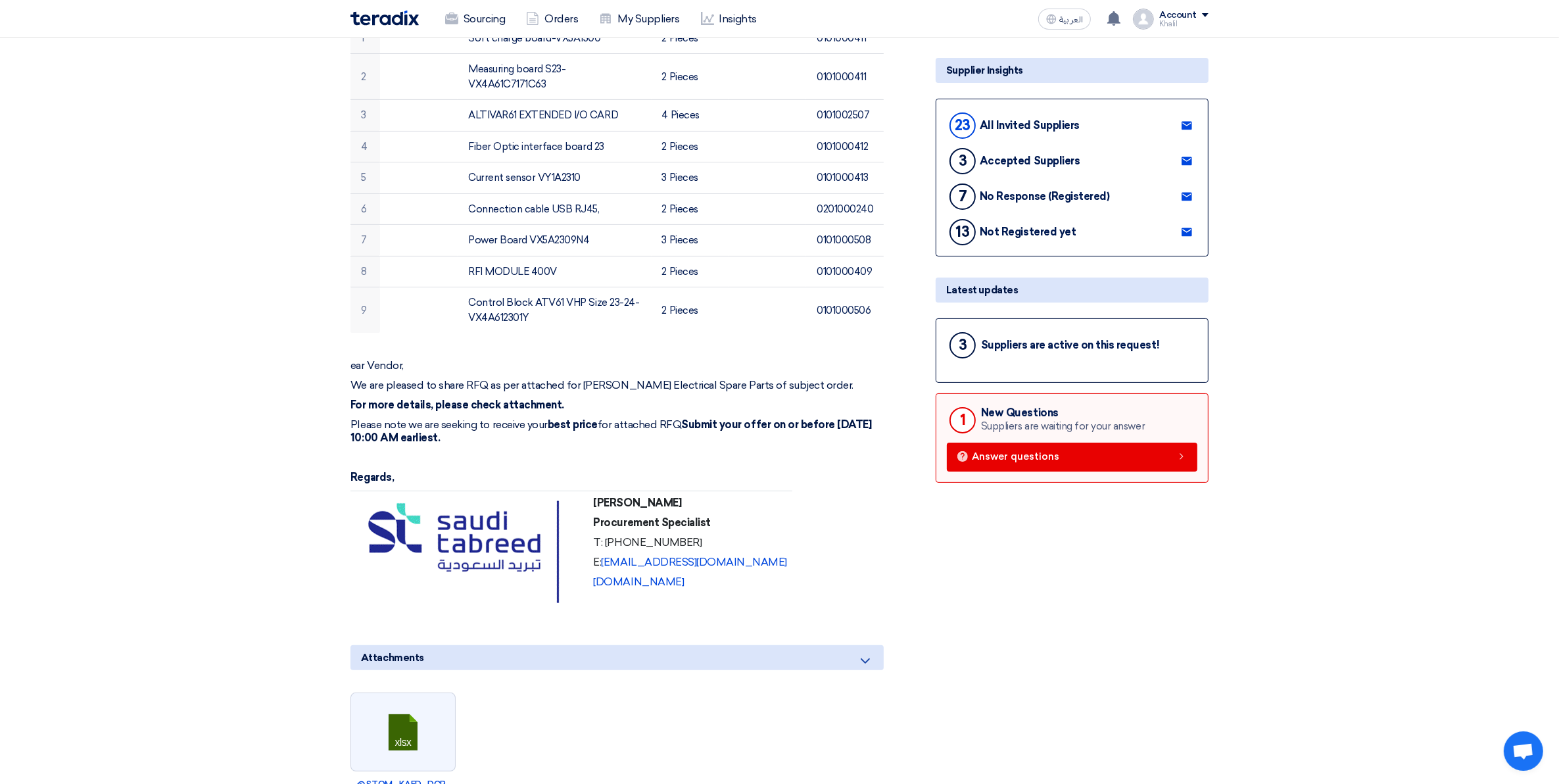
scroll to position [189, 0]
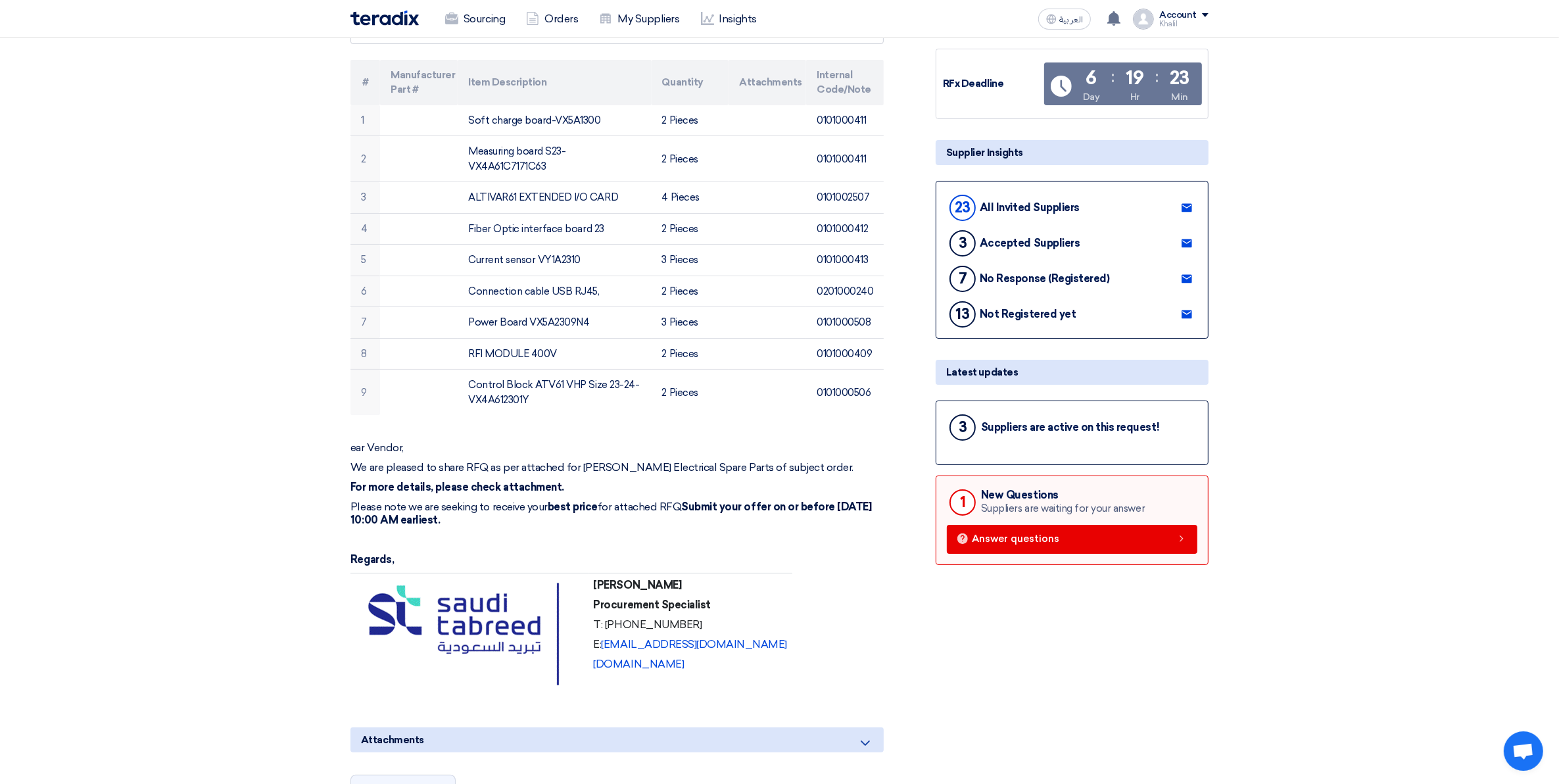
click at [1188, 203] on use at bounding box center [1187, 207] width 11 height 8
